Goal: Task Accomplishment & Management: Manage account settings

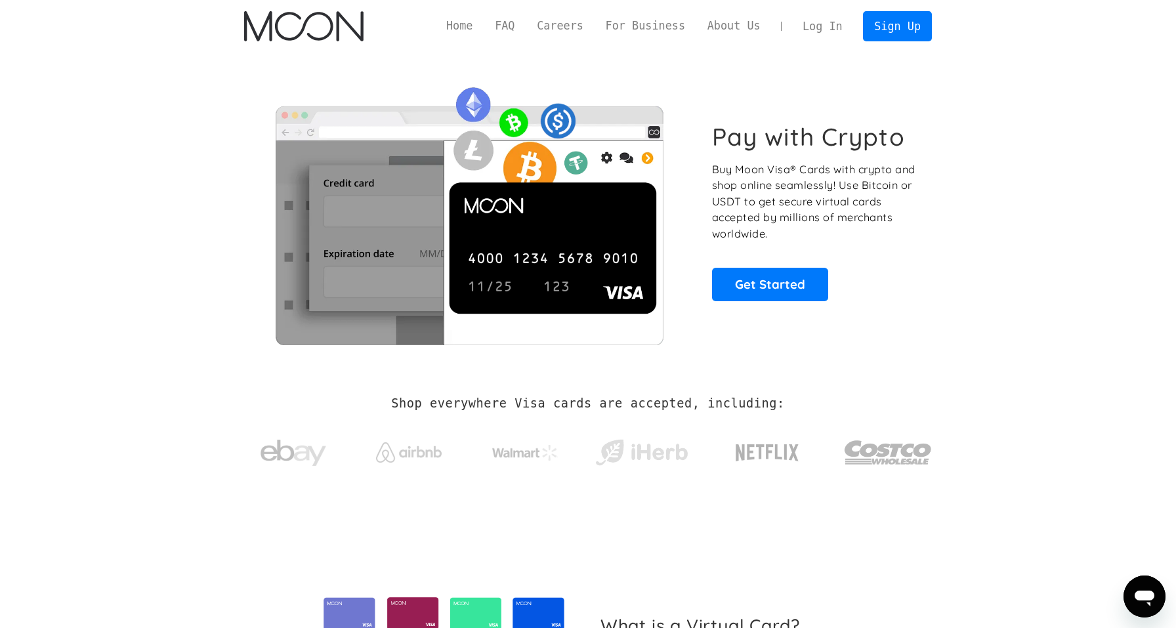
click at [832, 34] on link "Log In" at bounding box center [823, 26] width 62 height 29
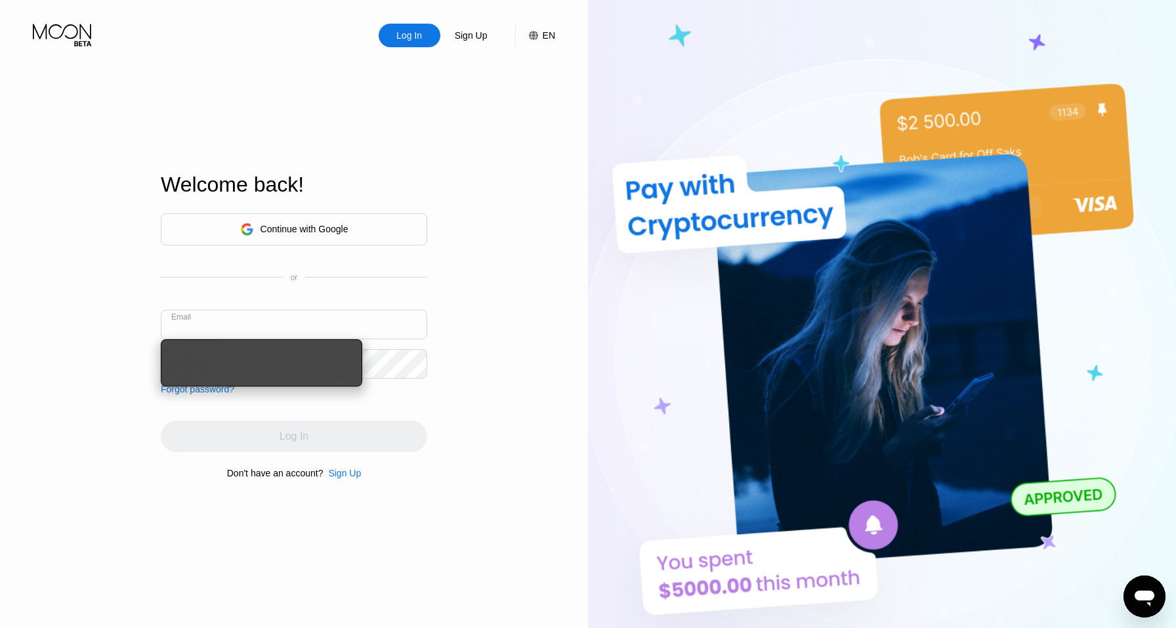
click at [278, 334] on input "text" at bounding box center [294, 325] width 267 height 30
type input "[EMAIL_ADDRESS][DOMAIN_NAME]"
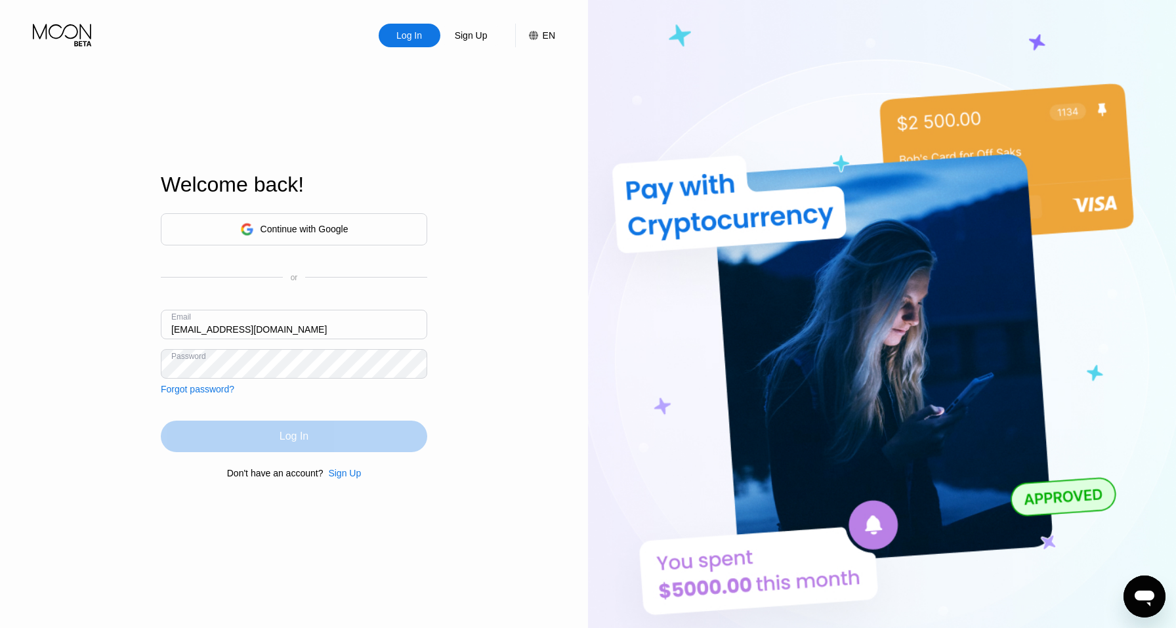
click at [303, 436] on div "Log In" at bounding box center [294, 436] width 29 height 13
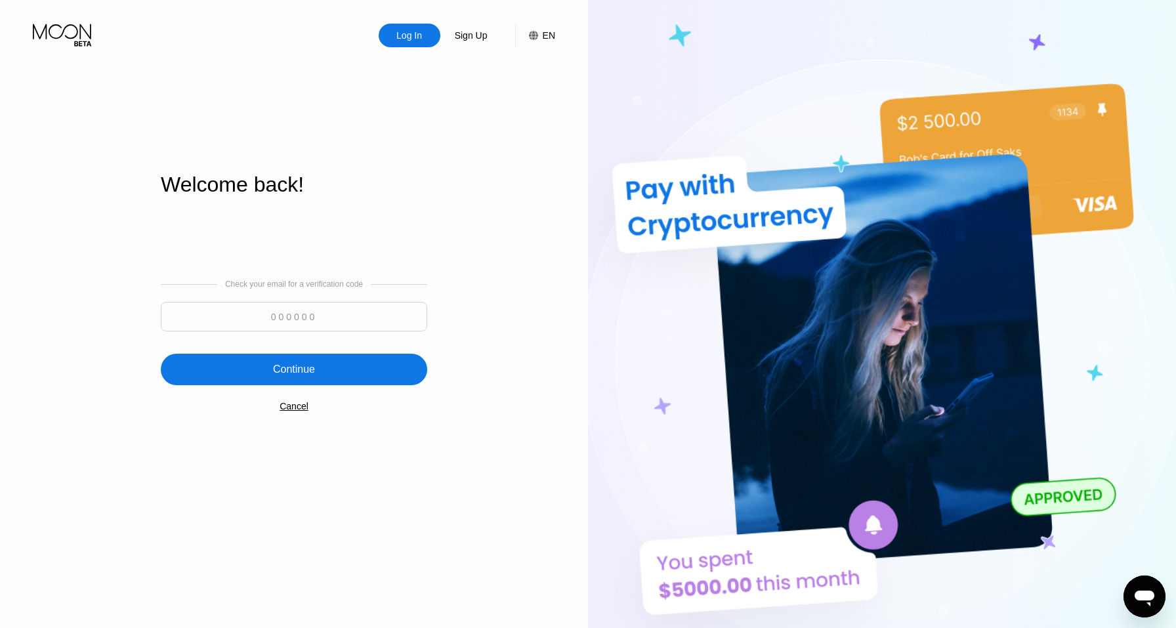
click at [360, 326] on input at bounding box center [294, 317] width 267 height 30
type input "763519"
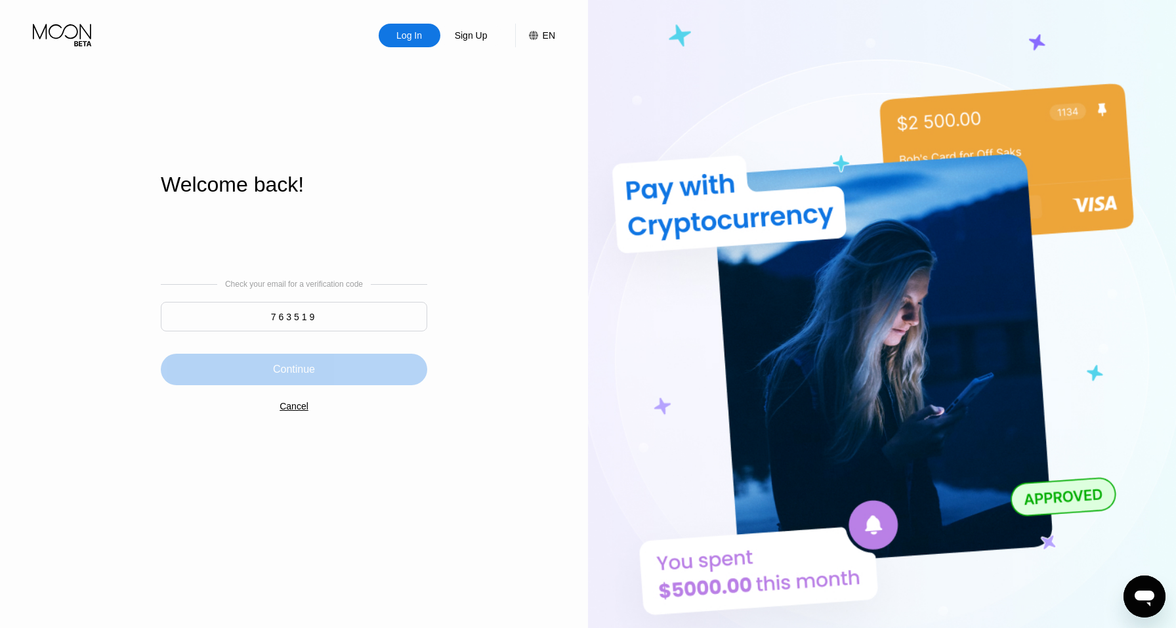
click at [276, 376] on div "Continue" at bounding box center [294, 370] width 267 height 32
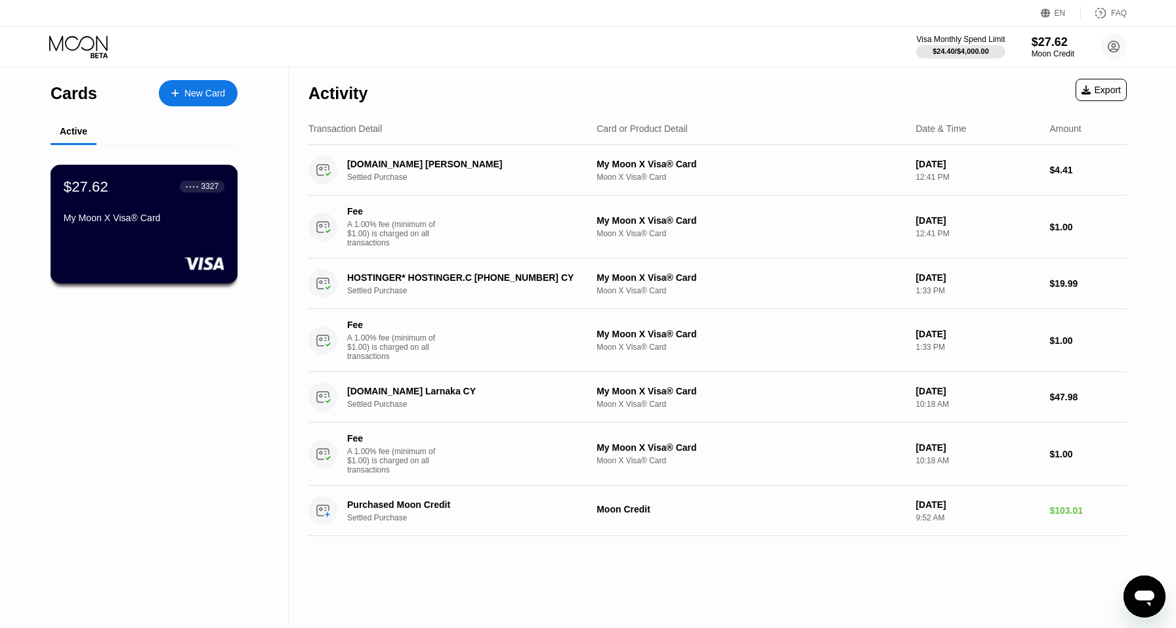
click at [185, 228] on div "My Moon X Visa® Card" at bounding box center [144, 221] width 161 height 16
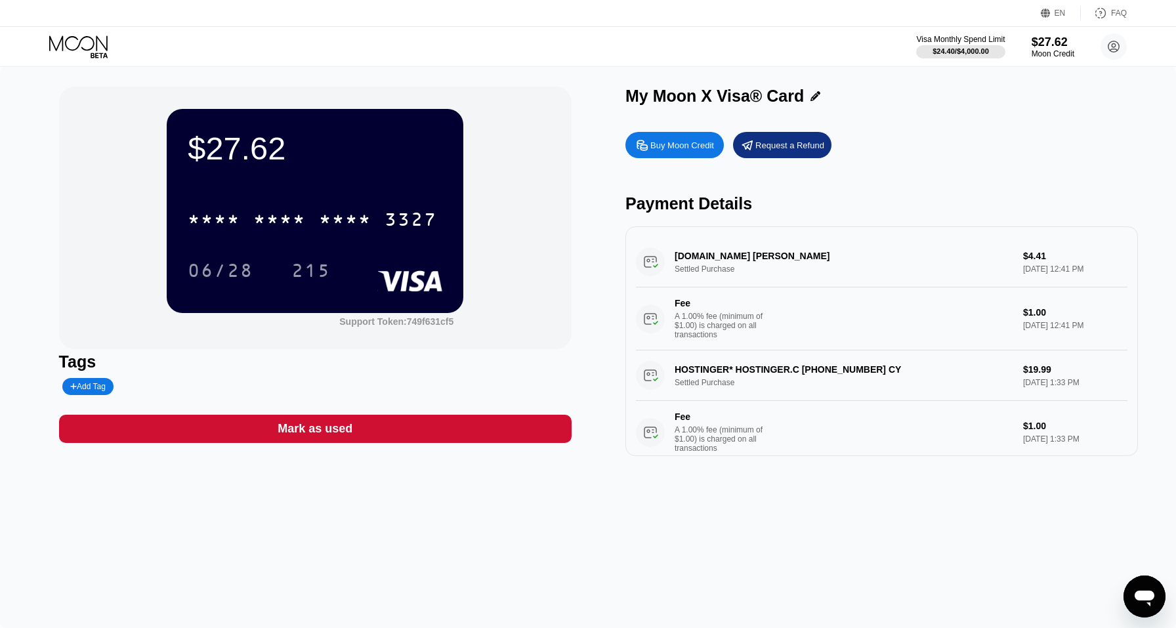
click at [79, 42] on icon at bounding box center [78, 42] width 58 height 15
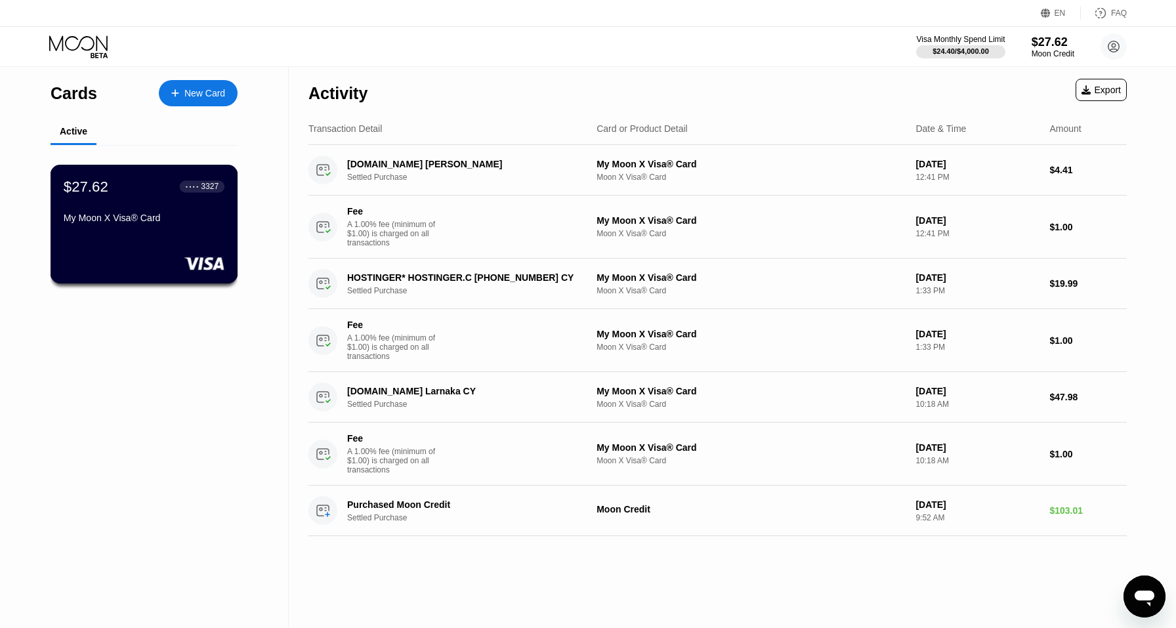
click at [139, 196] on div "$27.62 ● ● ● ● 3327 My Moon X Visa® Card" at bounding box center [144, 203] width 161 height 51
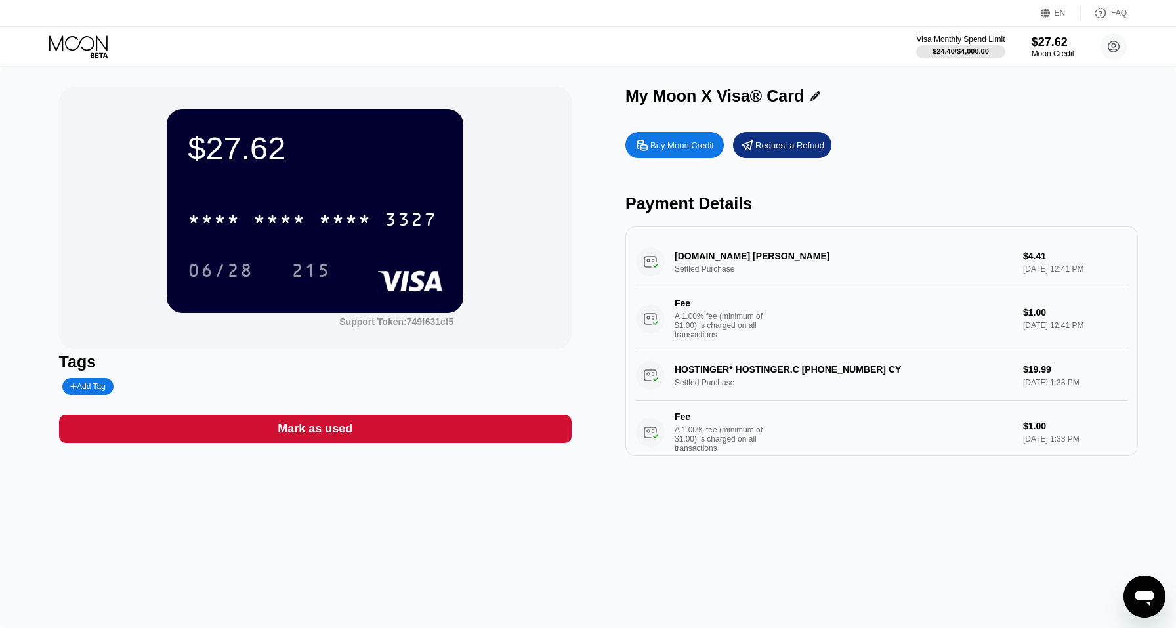
click at [662, 152] on div "Buy Moon Credit" at bounding box center [675, 145] width 98 height 26
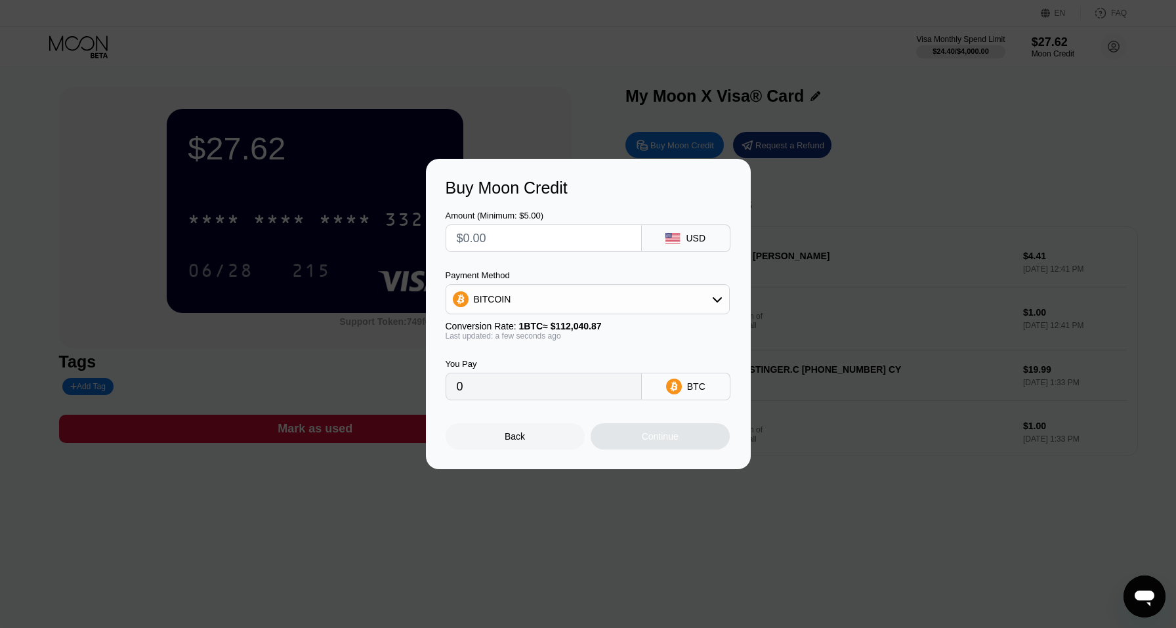
click at [628, 304] on div "BITCOIN" at bounding box center [587, 299] width 283 height 26
click at [597, 363] on div "USDT on TRON" at bounding box center [595, 364] width 247 height 11
type input "0.00"
click at [536, 241] on input "text" at bounding box center [544, 238] width 174 height 26
type input "$9"
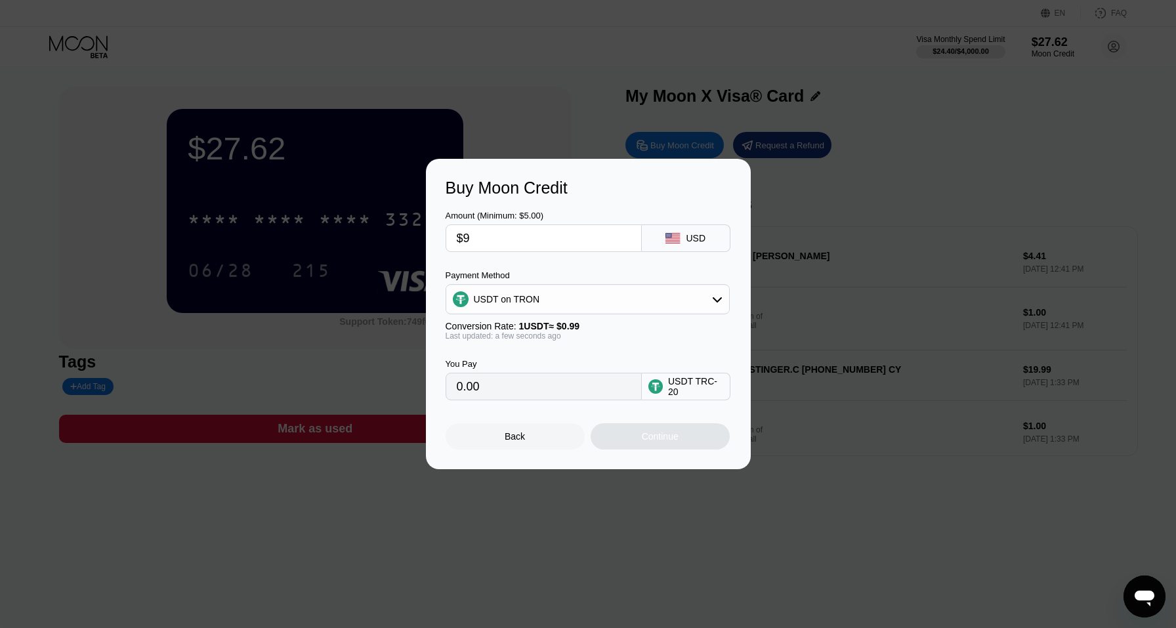
type input "9.09"
type input "$90"
type input "90.91"
click at [579, 219] on div "Amount (Minimum: $5.00)" at bounding box center [544, 216] width 196 height 10
click at [495, 244] on input "$90" at bounding box center [544, 238] width 174 height 26
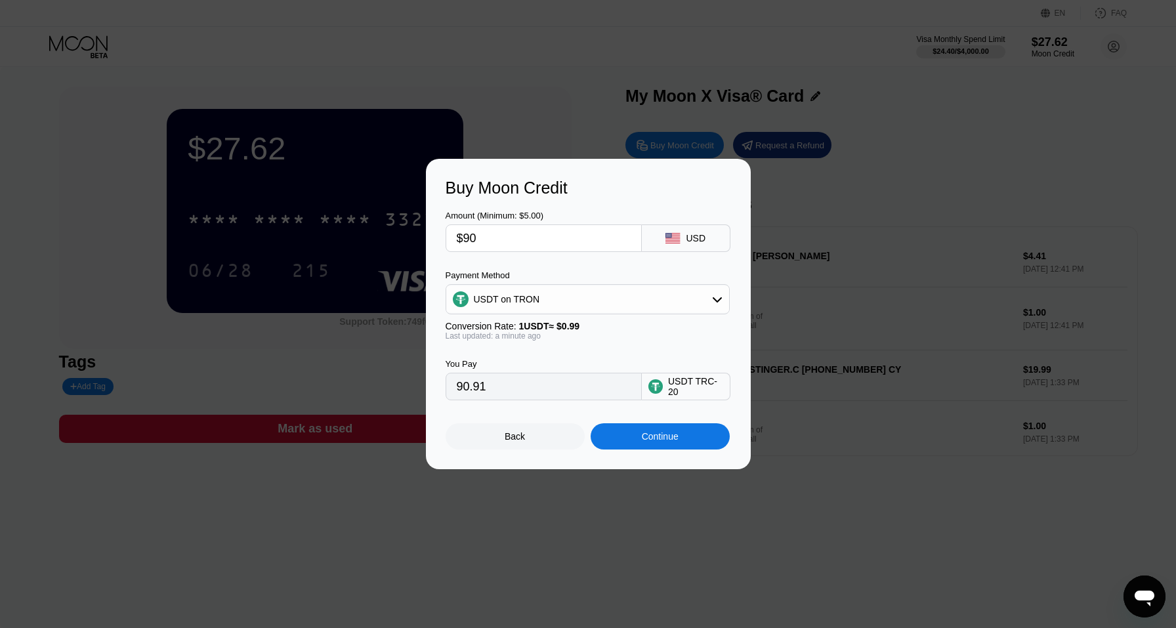
click at [495, 244] on input "$90" at bounding box center [544, 238] width 174 height 26
type input "$8"
type input "8.08"
type input "$80"
type input "80.81"
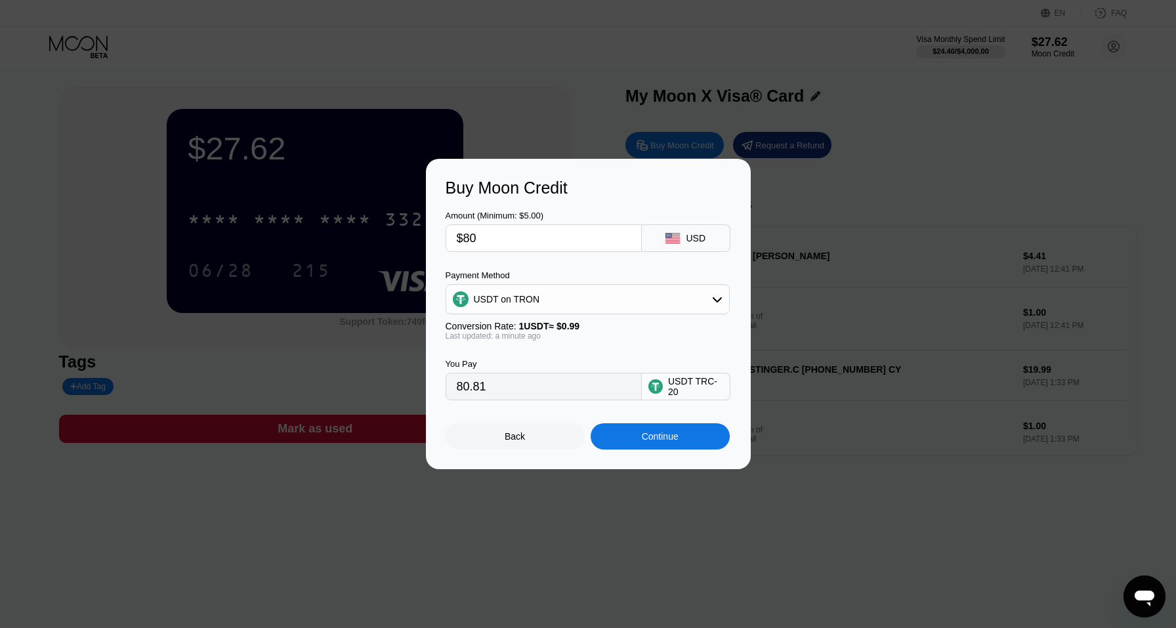
type input "$80"
click at [526, 340] on div "Last updated: a minute ago" at bounding box center [588, 336] width 284 height 9
click at [645, 435] on div "Continue" at bounding box center [660, 436] width 37 height 11
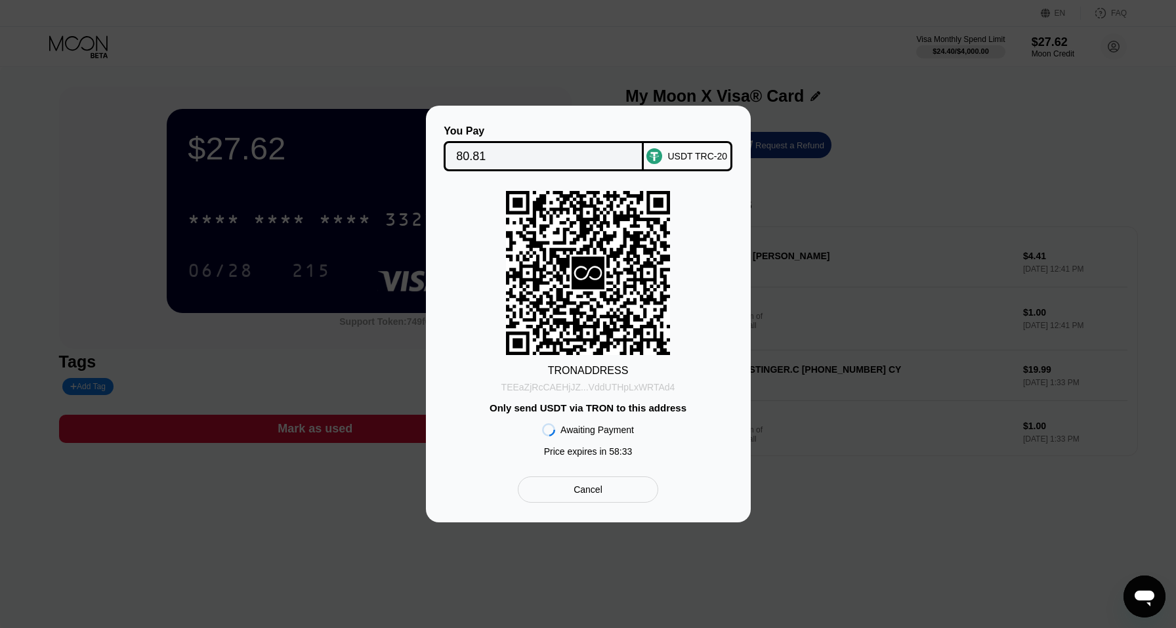
click at [568, 383] on div "TEEaZjRcCAEHjJZ...VddUTHpLxWRTAd4" at bounding box center [589, 387] width 174 height 11
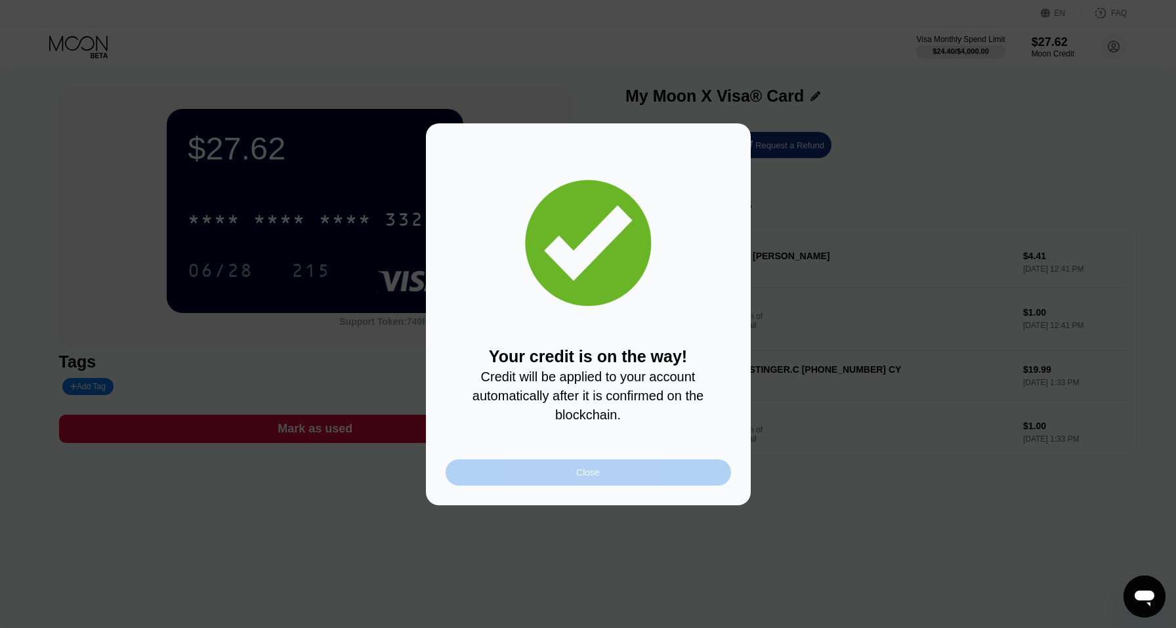
click at [588, 464] on div "Close" at bounding box center [589, 473] width 286 height 26
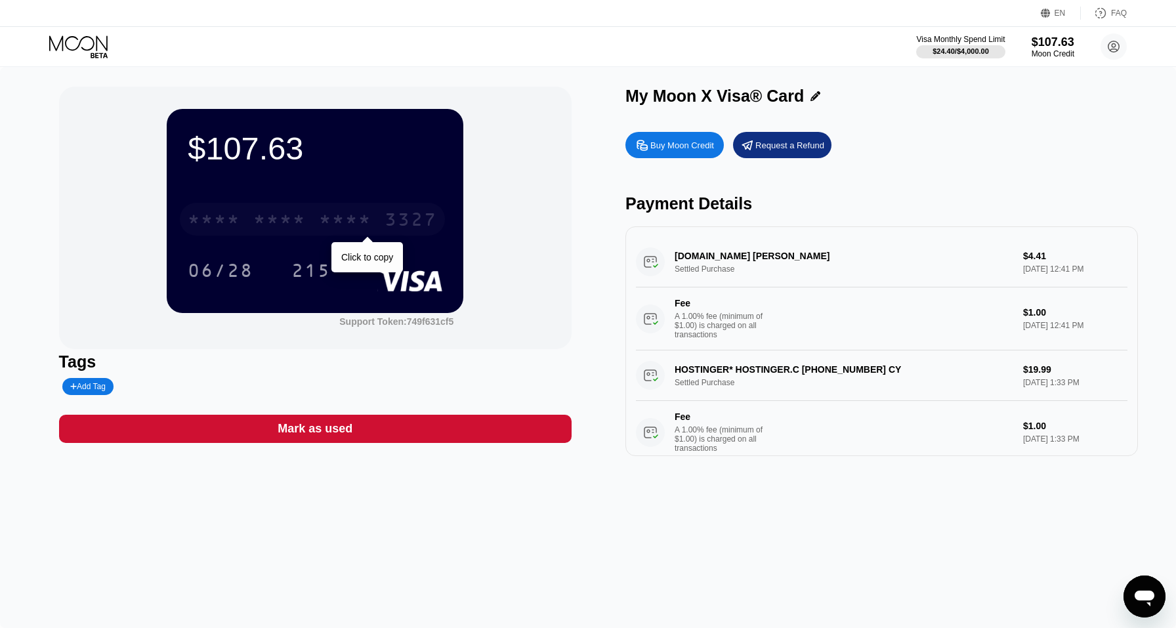
click at [259, 217] on div "* * * *" at bounding box center [279, 221] width 53 height 21
click at [813, 155] on div "Request a Refund" at bounding box center [782, 145] width 98 height 26
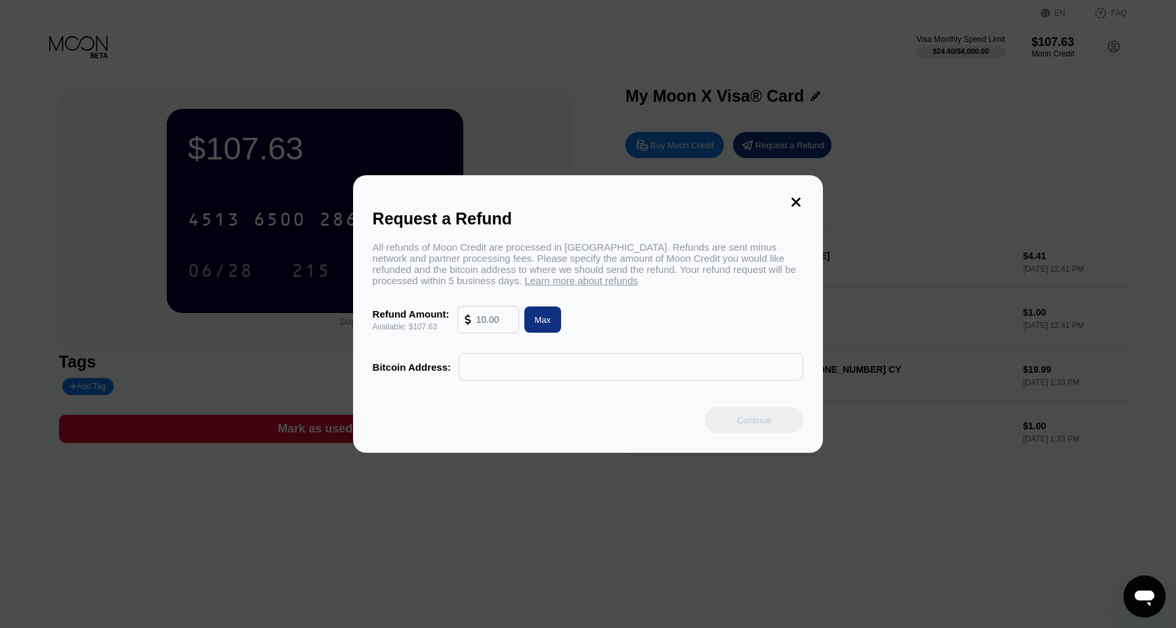
click at [502, 323] on input "text" at bounding box center [494, 320] width 35 height 26
click at [627, 333] on div "Refund Amount: Available: $107.63 107 Max" at bounding box center [588, 320] width 431 height 28
click at [495, 325] on input "107" at bounding box center [494, 320] width 35 height 26
type input "107.63"
click at [592, 341] on div "All refunds of Moon Credit are processed in Bitcoin. Refunds are sent minus net…" at bounding box center [588, 311] width 431 height 139
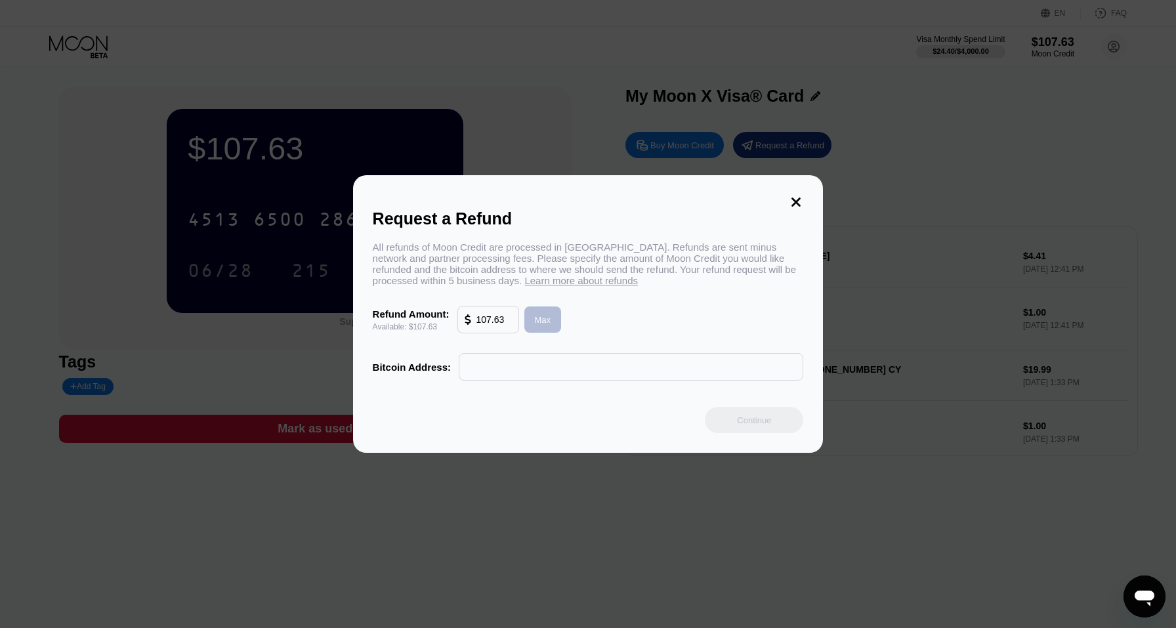
click at [538, 320] on div "Max" at bounding box center [543, 319] width 16 height 11
click at [526, 370] on input "text" at bounding box center [631, 367] width 330 height 26
paste input "34WPagtJqyAAGsJ8zAXRmQ3QTAyuH7LTQj"
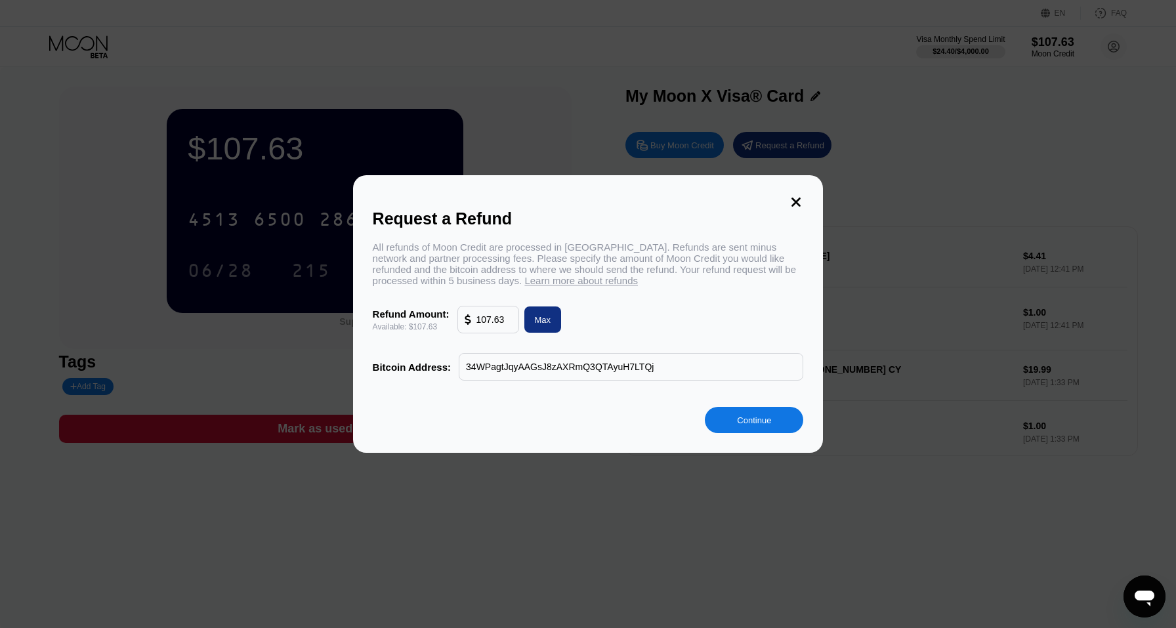
type input "34WPagtJqyAAGsJ8zAXRmQ3QTAyuH7LTQj"
click at [748, 433] on div "Continue" at bounding box center [754, 420] width 98 height 26
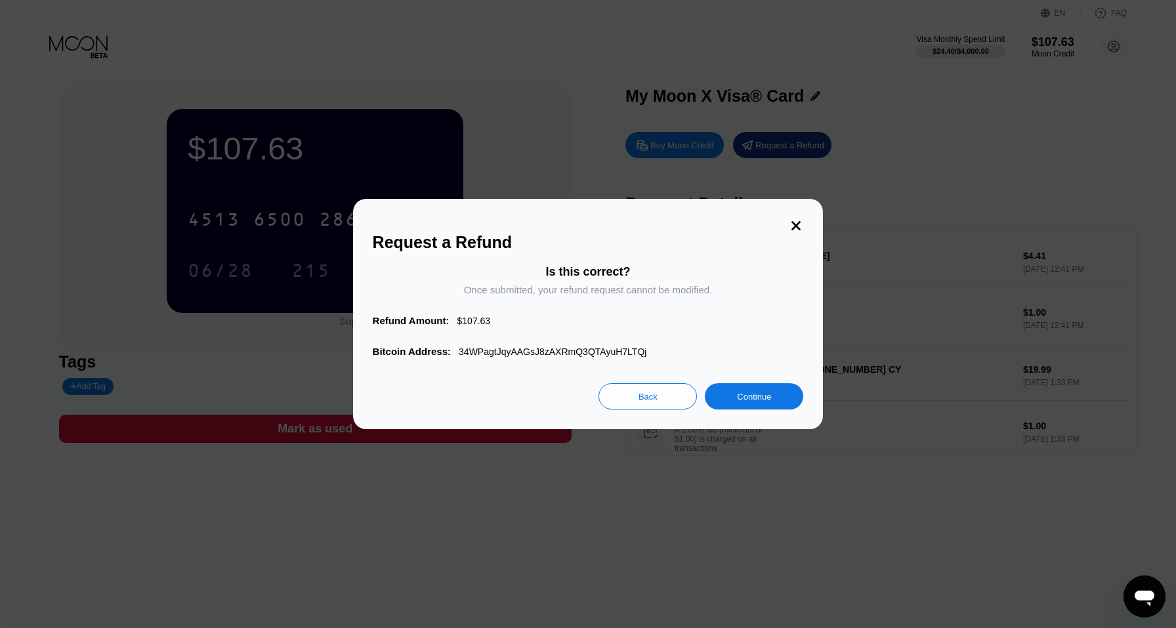
click at [740, 398] on div "Continue" at bounding box center [754, 396] width 34 height 11
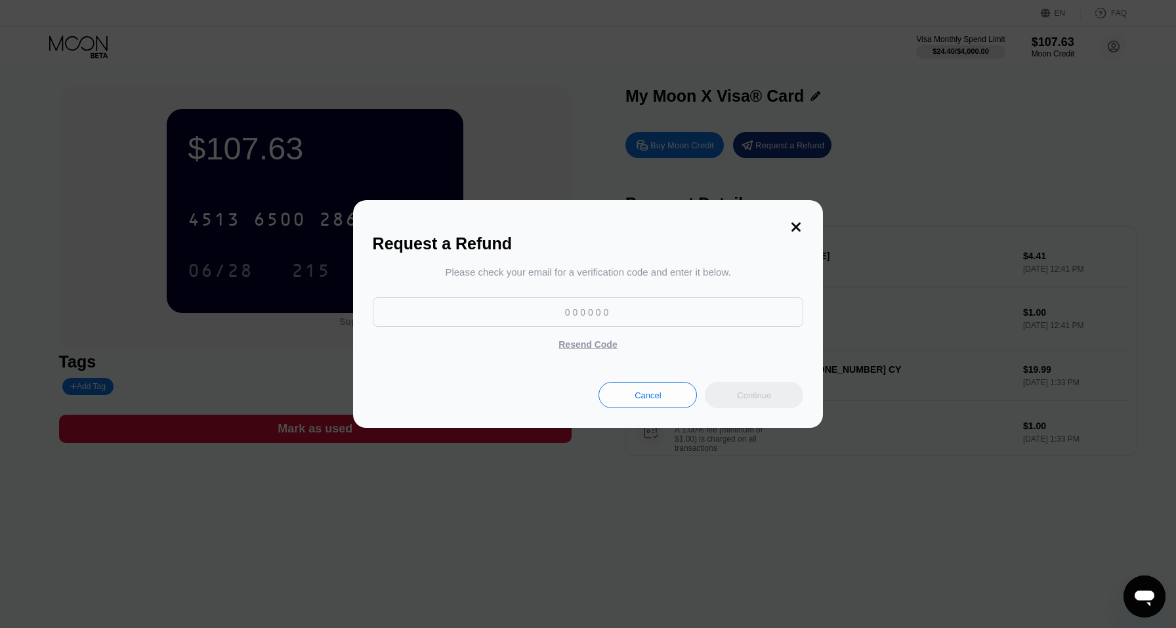
click at [661, 315] on input at bounding box center [588, 312] width 431 height 30
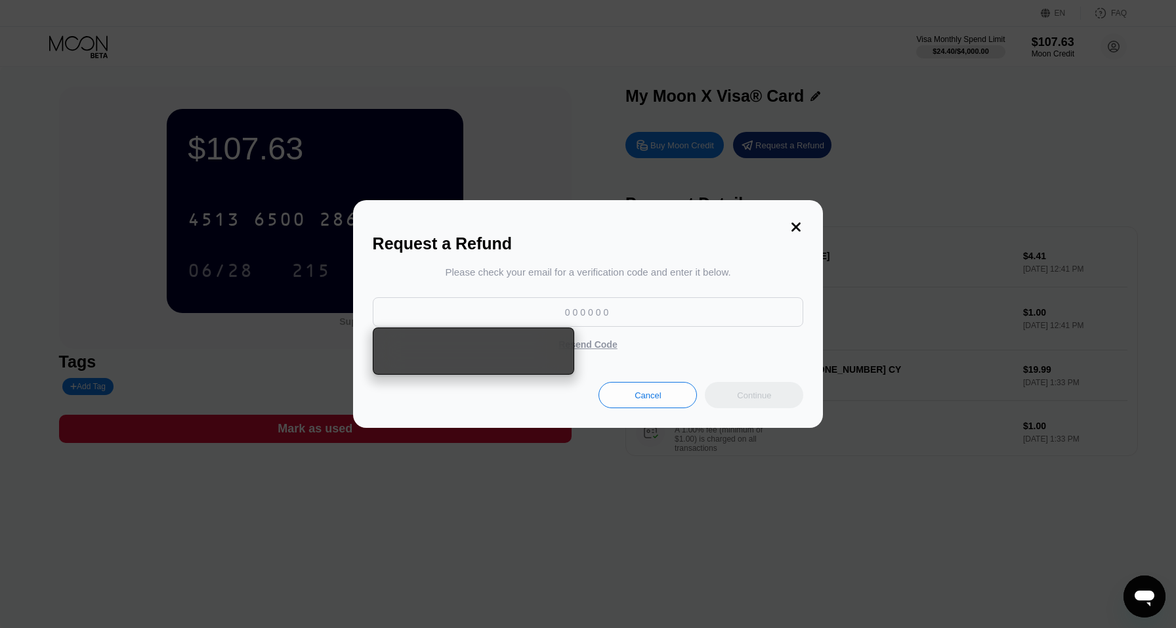
paste input "622309"
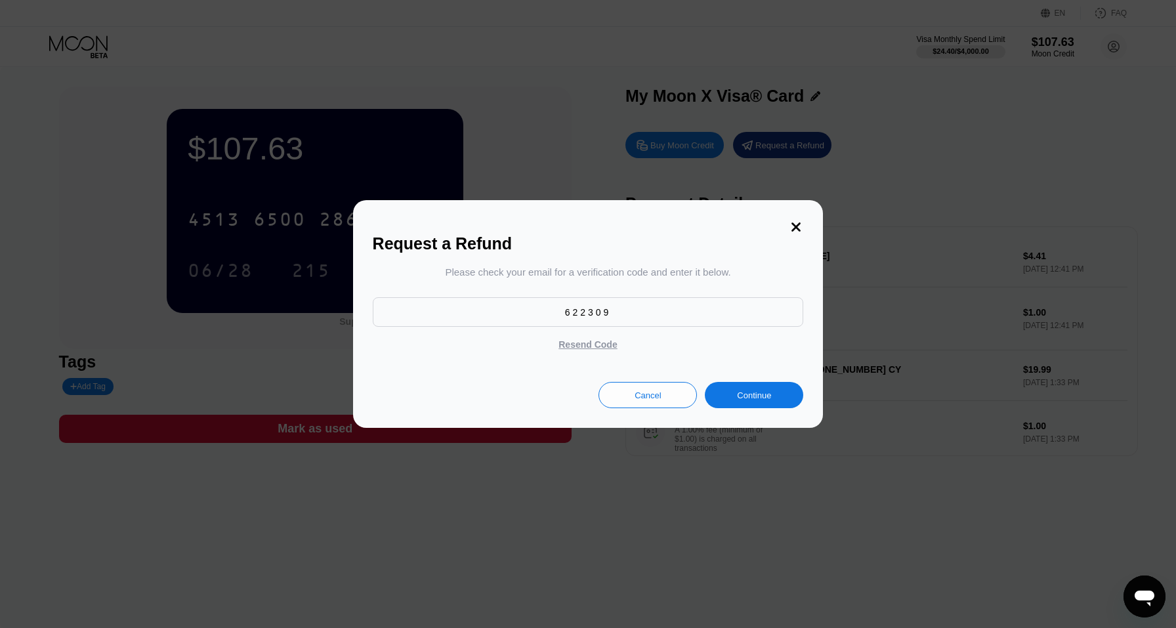
type input "622309"
click at [767, 389] on div "Continue" at bounding box center [754, 395] width 98 height 26
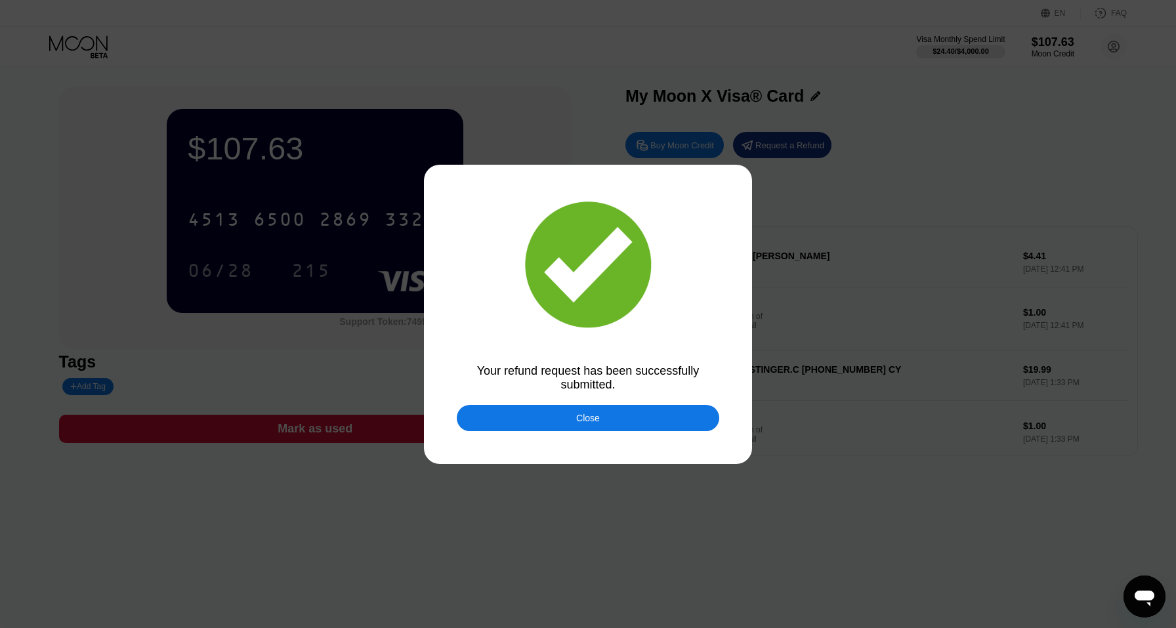
click at [616, 412] on div "Close" at bounding box center [588, 418] width 263 height 26
